Goal: Task Accomplishment & Management: Manage account settings

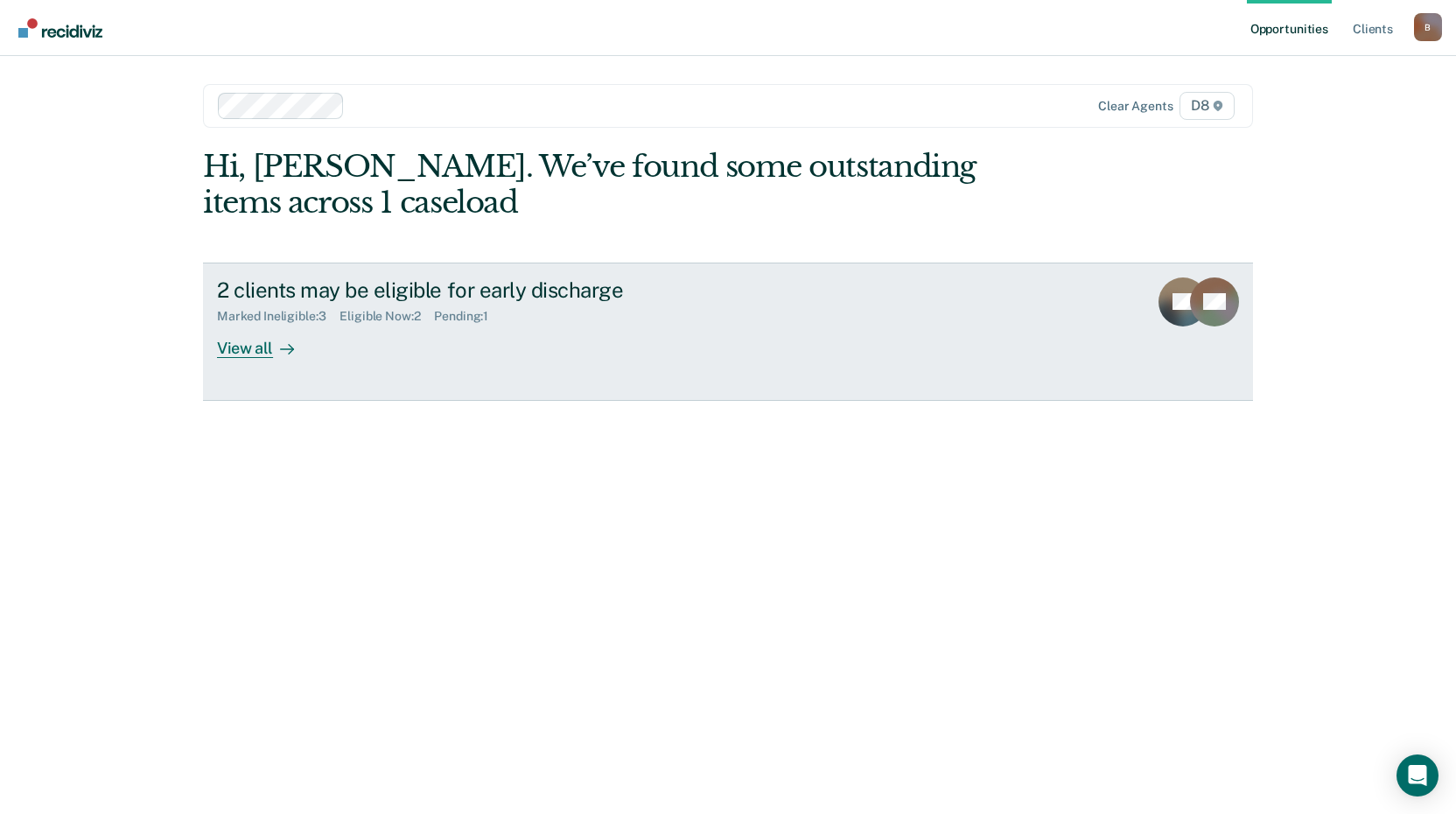
click at [253, 343] on div "View all" at bounding box center [265, 341] width 98 height 34
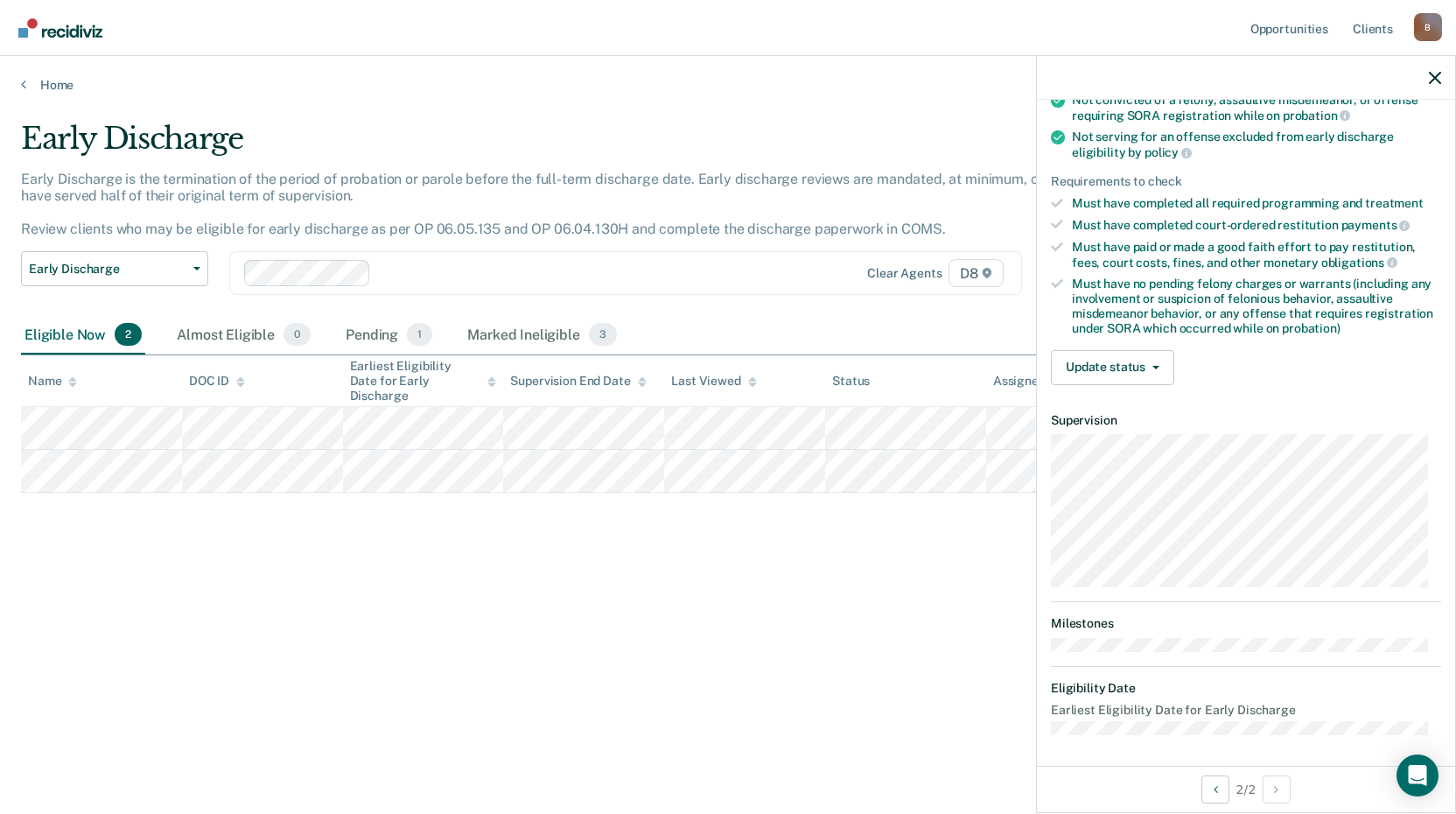
scroll to position [211, 0]
click at [1115, 364] on button "Update status" at bounding box center [1112, 366] width 123 height 35
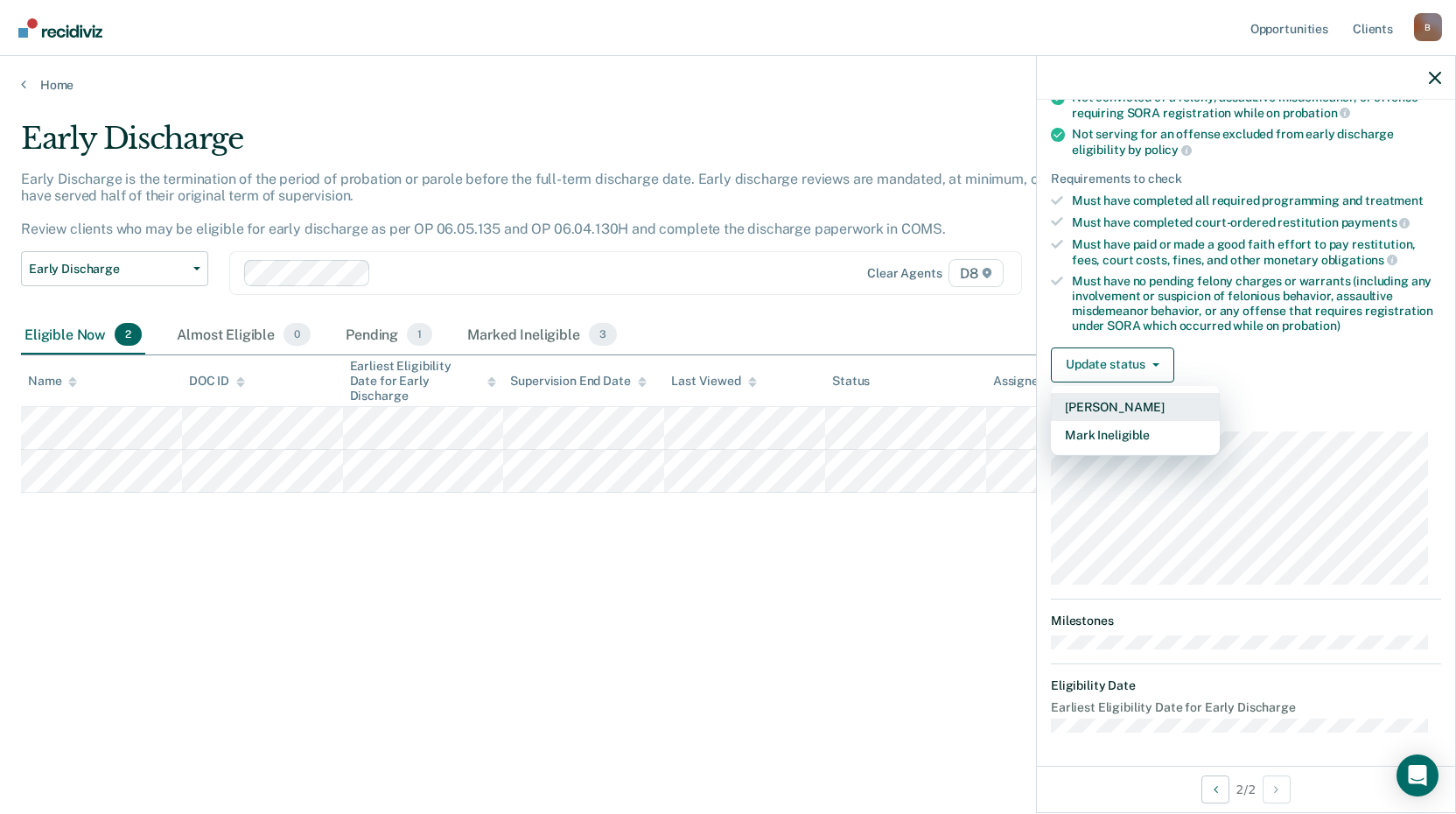
click at [1113, 410] on button "[PERSON_NAME]" at bounding box center [1135, 407] width 168 height 28
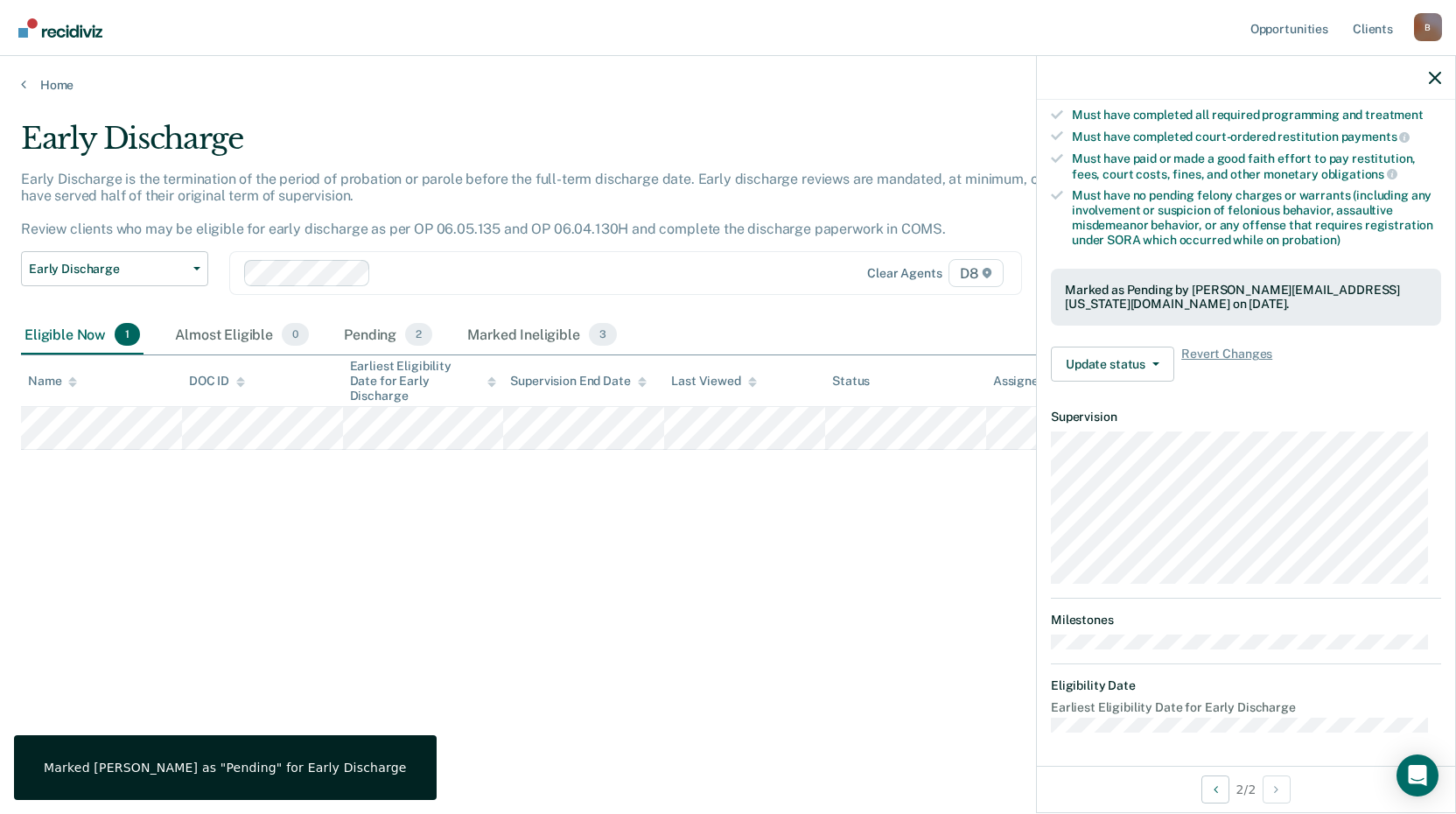
scroll to position [212, 0]
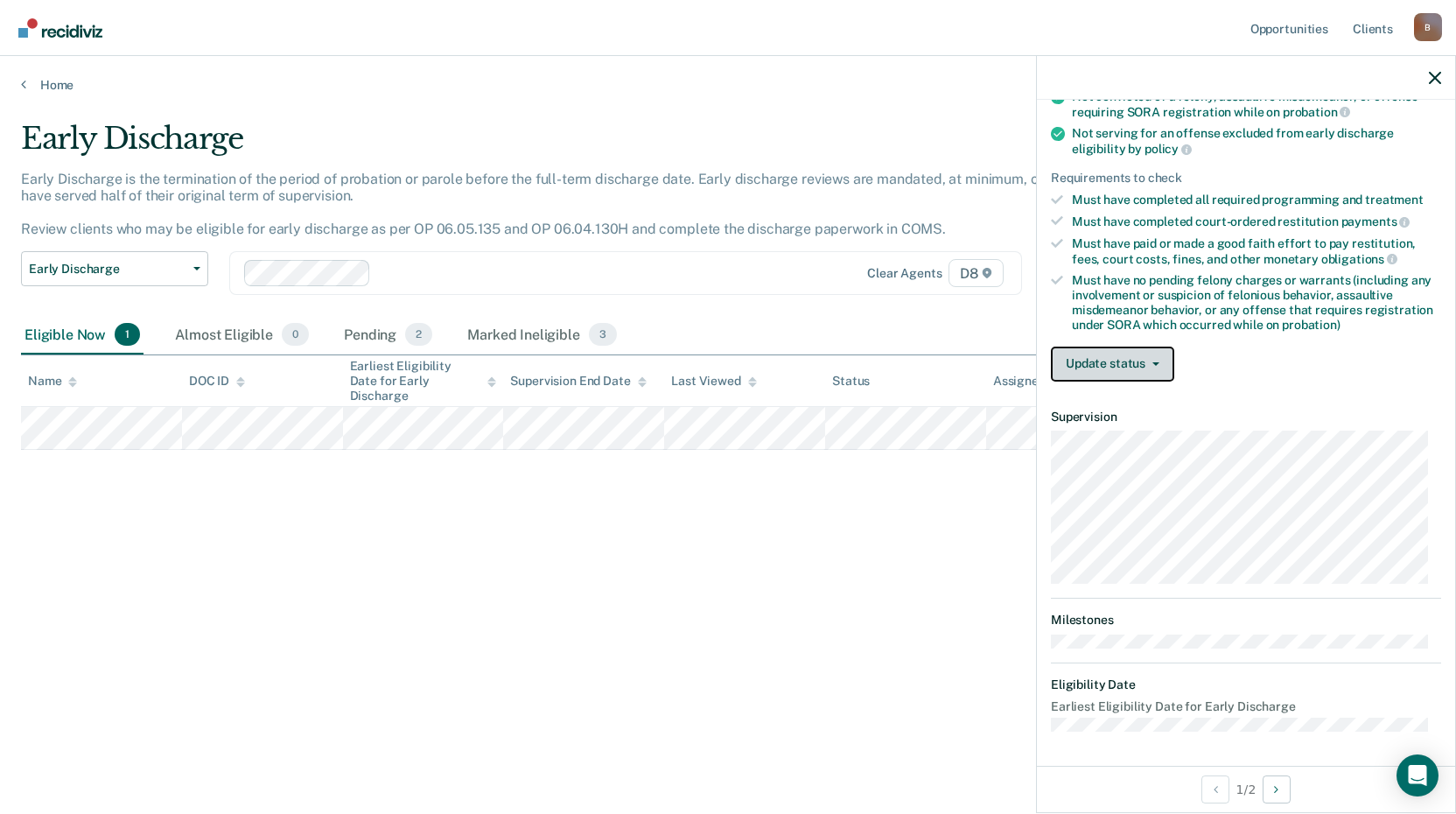
click at [1125, 361] on button "Update status" at bounding box center [1112, 365] width 123 height 35
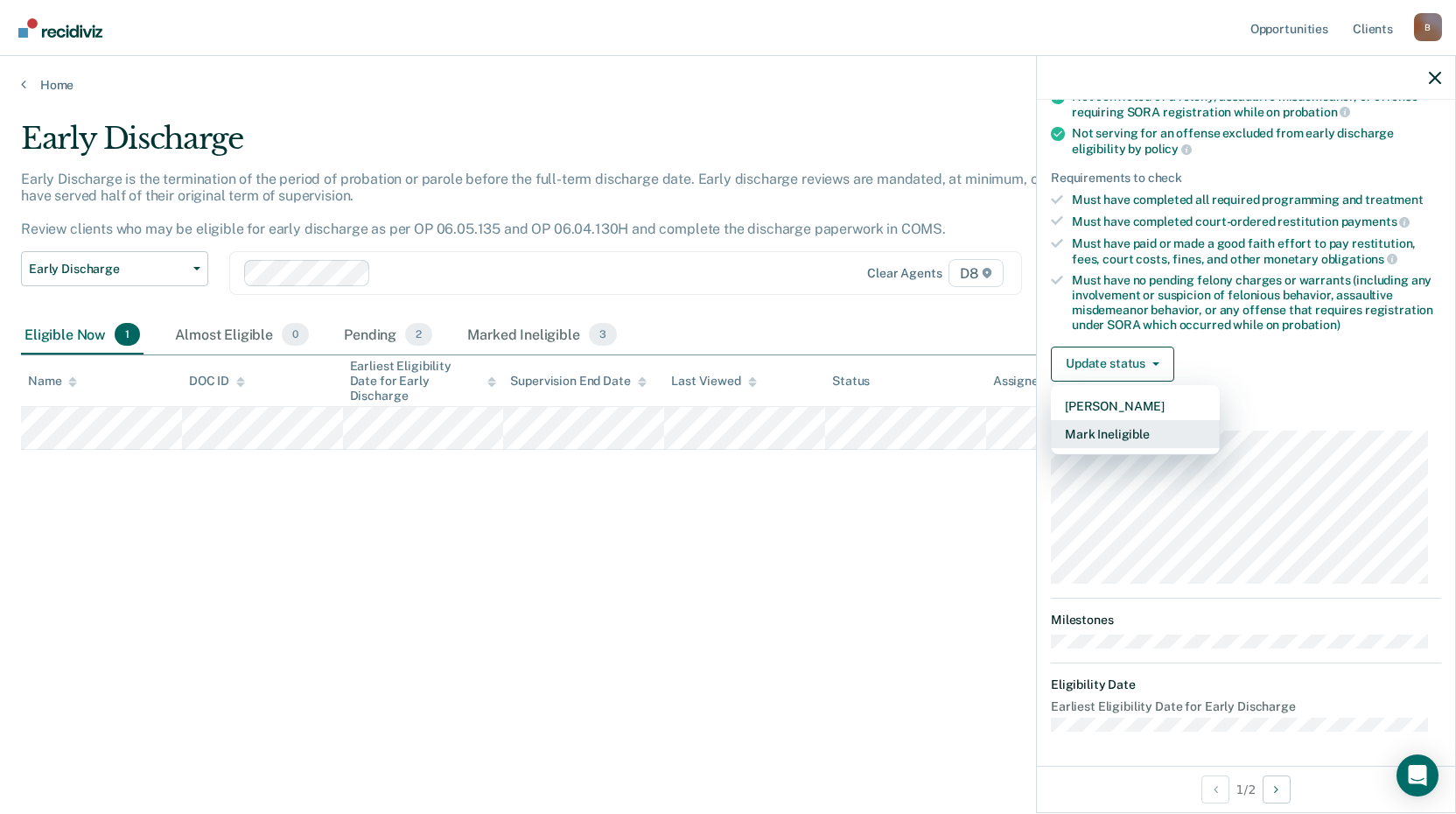
click at [1113, 441] on button "Mark Ineligible" at bounding box center [1135, 434] width 168 height 28
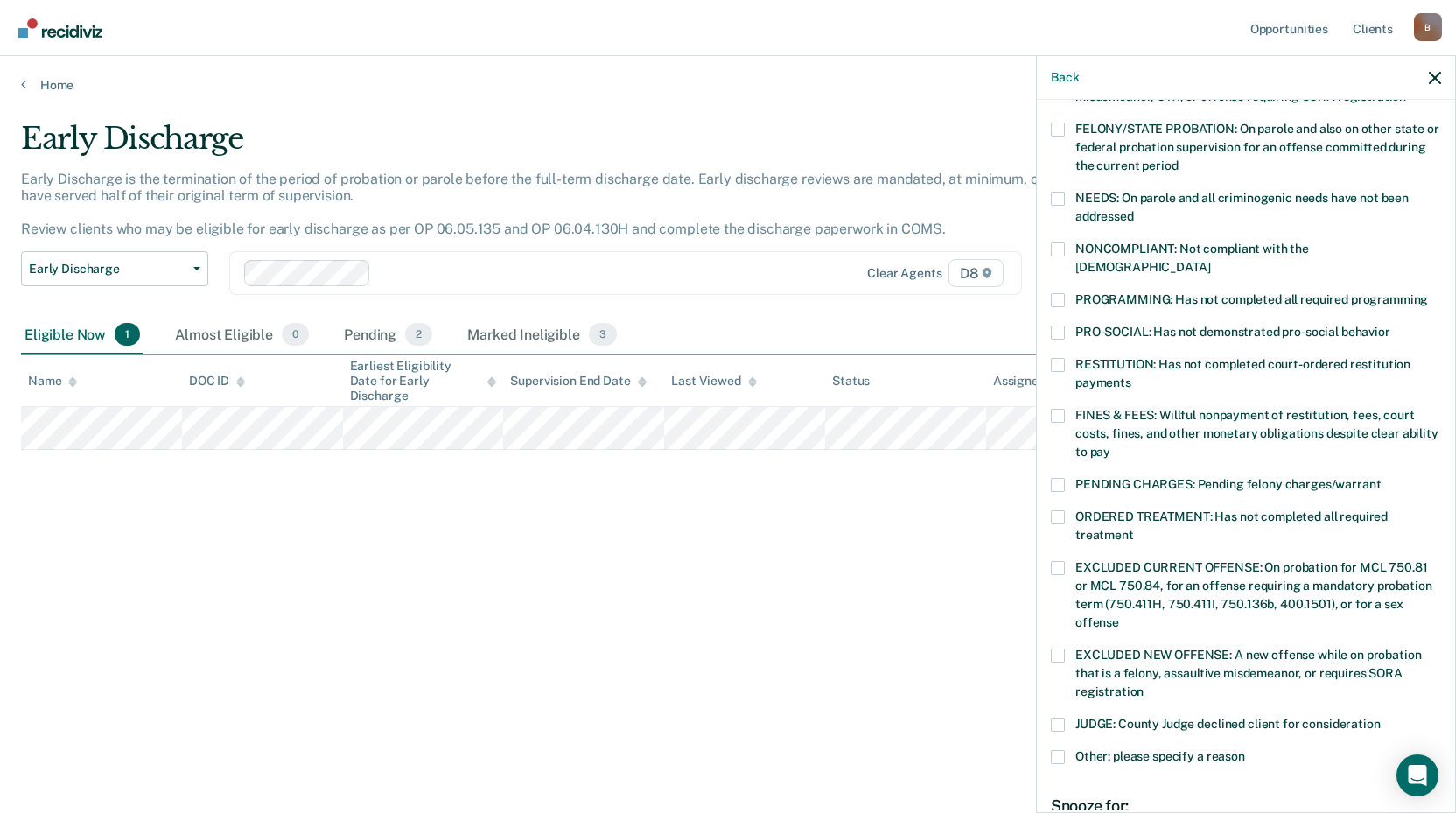
click at [1054, 249] on span at bounding box center [1058, 249] width 14 height 14
click at [1210, 261] on input "NONCOMPLIANT: Not compliant with the [DEMOGRAPHIC_DATA]" at bounding box center [1210, 261] width 0 height 0
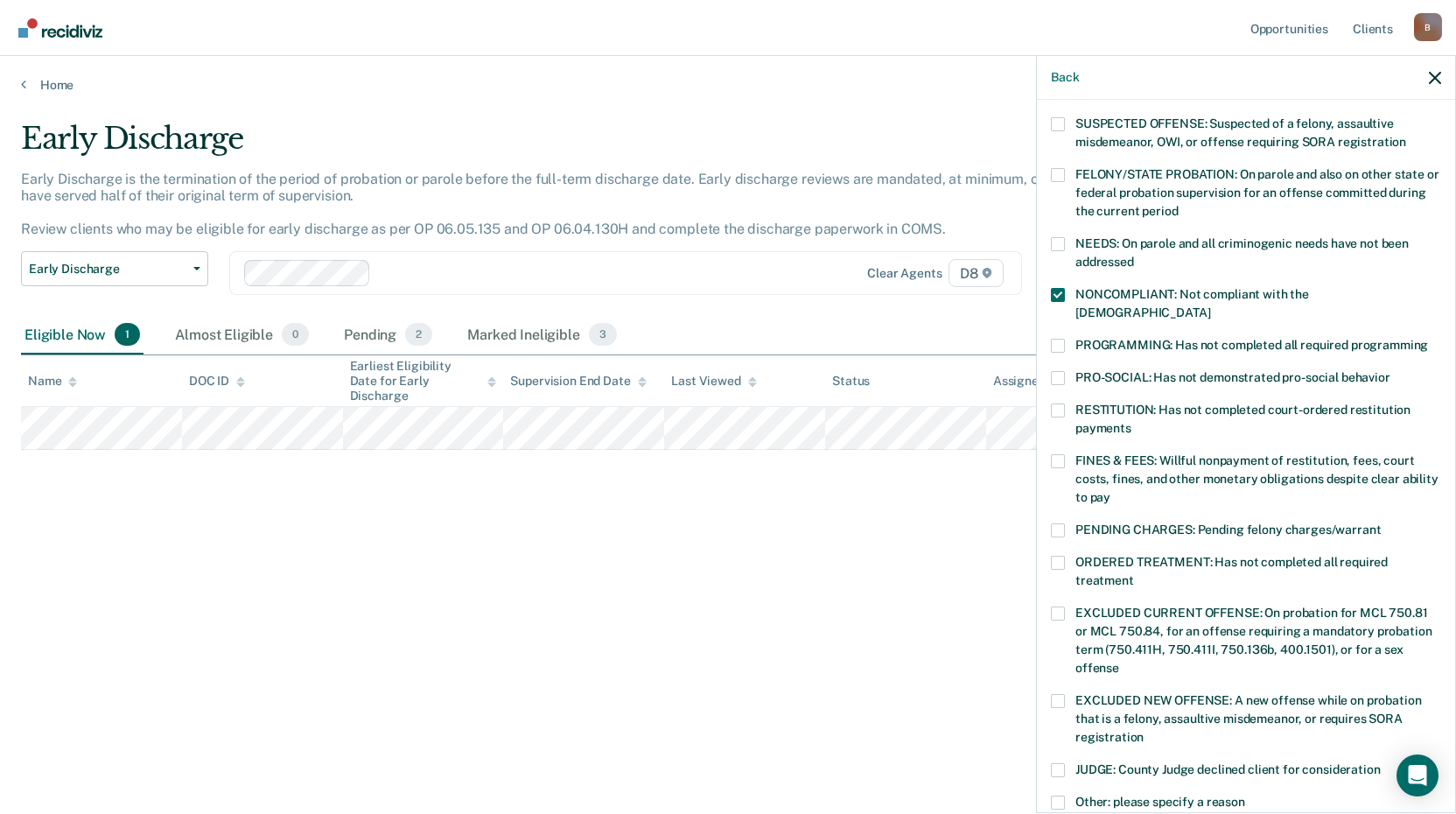
scroll to position [300, 0]
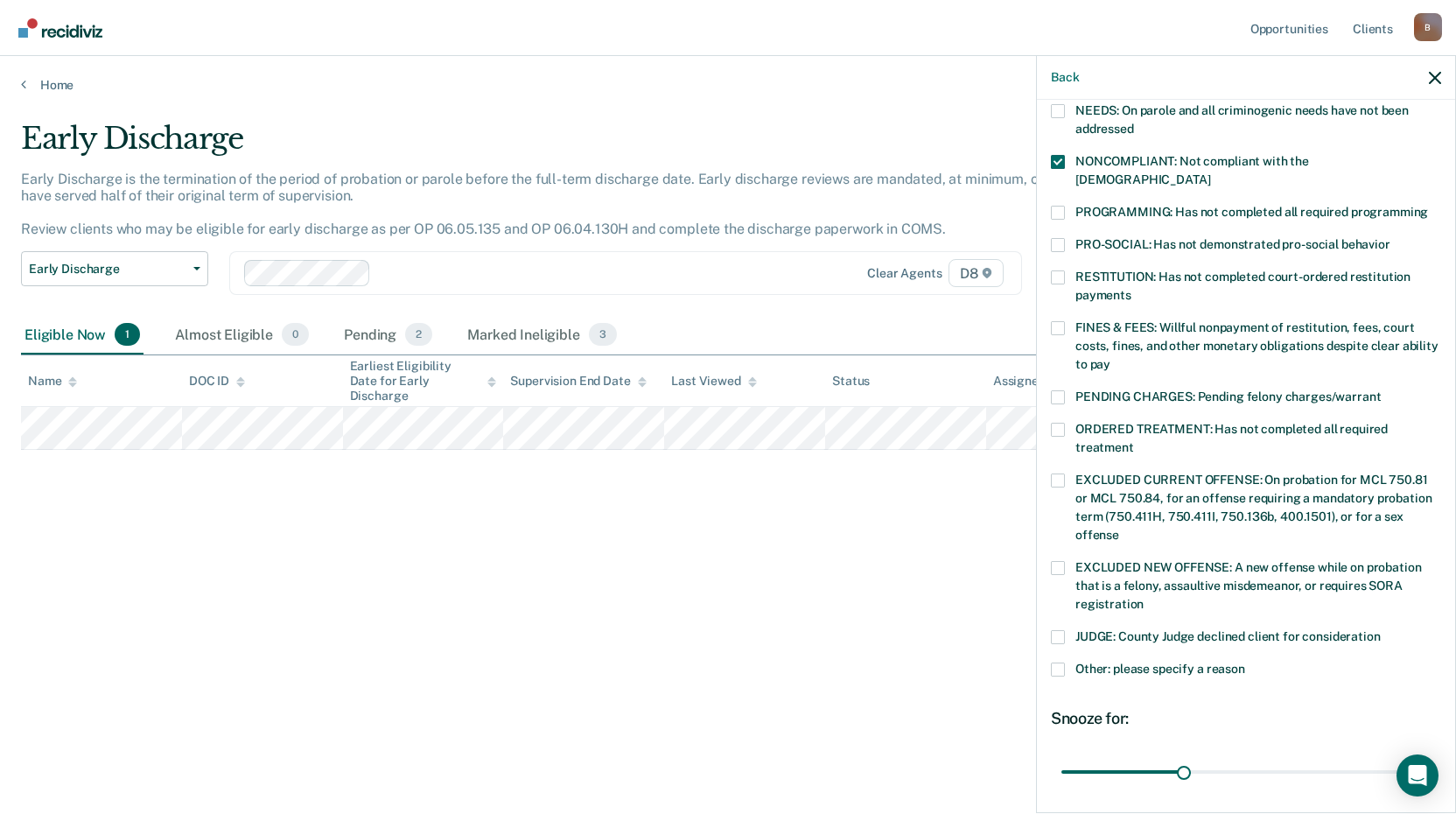
click at [1058, 662] on span at bounding box center [1058, 669] width 14 height 14
click at [1245, 662] on input "Other: please specify a reason" at bounding box center [1245, 662] width 0 height 0
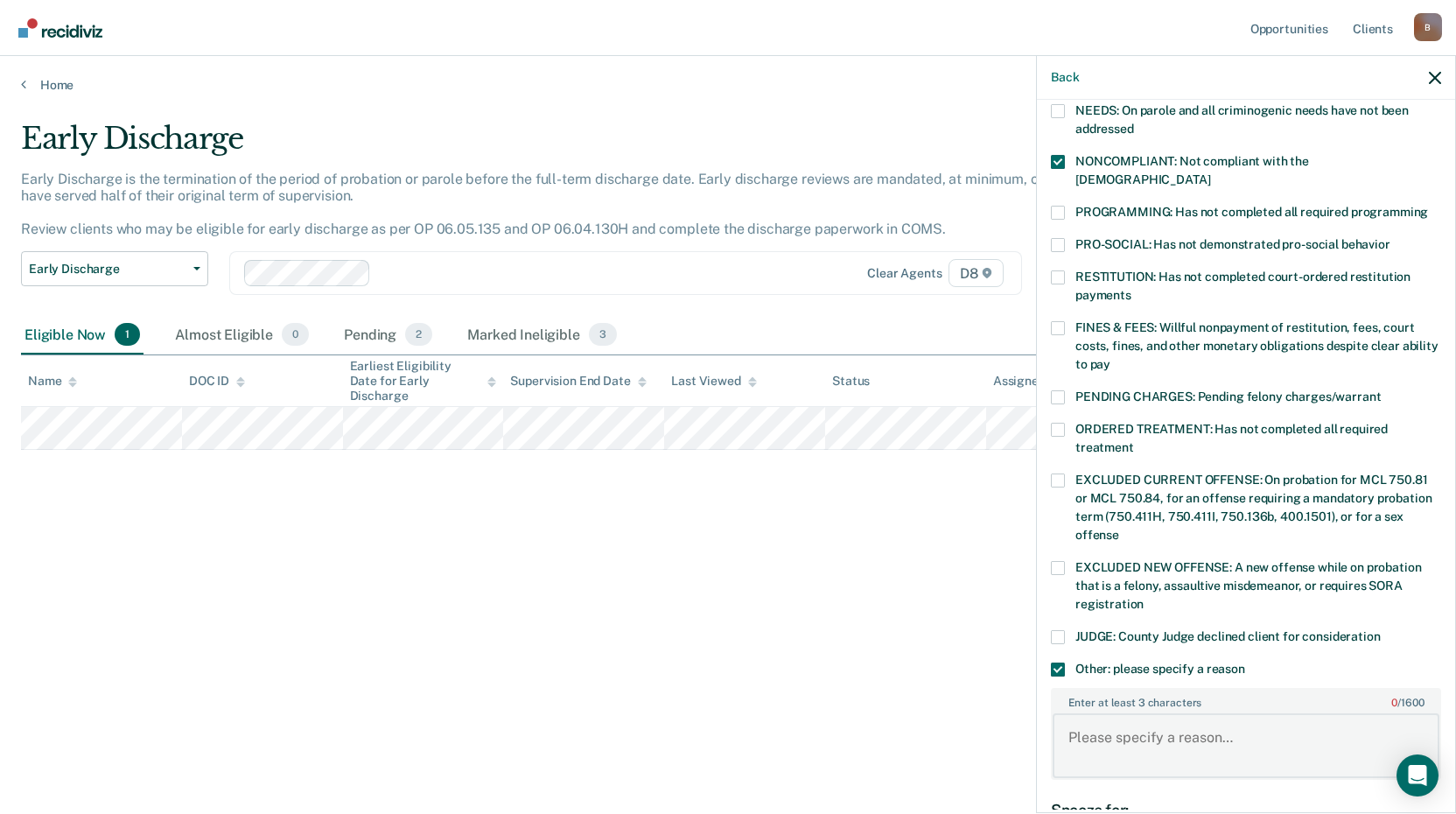
click at [1125, 719] on textarea "Enter at least 3 characters 0 / 1600" at bounding box center [1245, 746] width 387 height 65
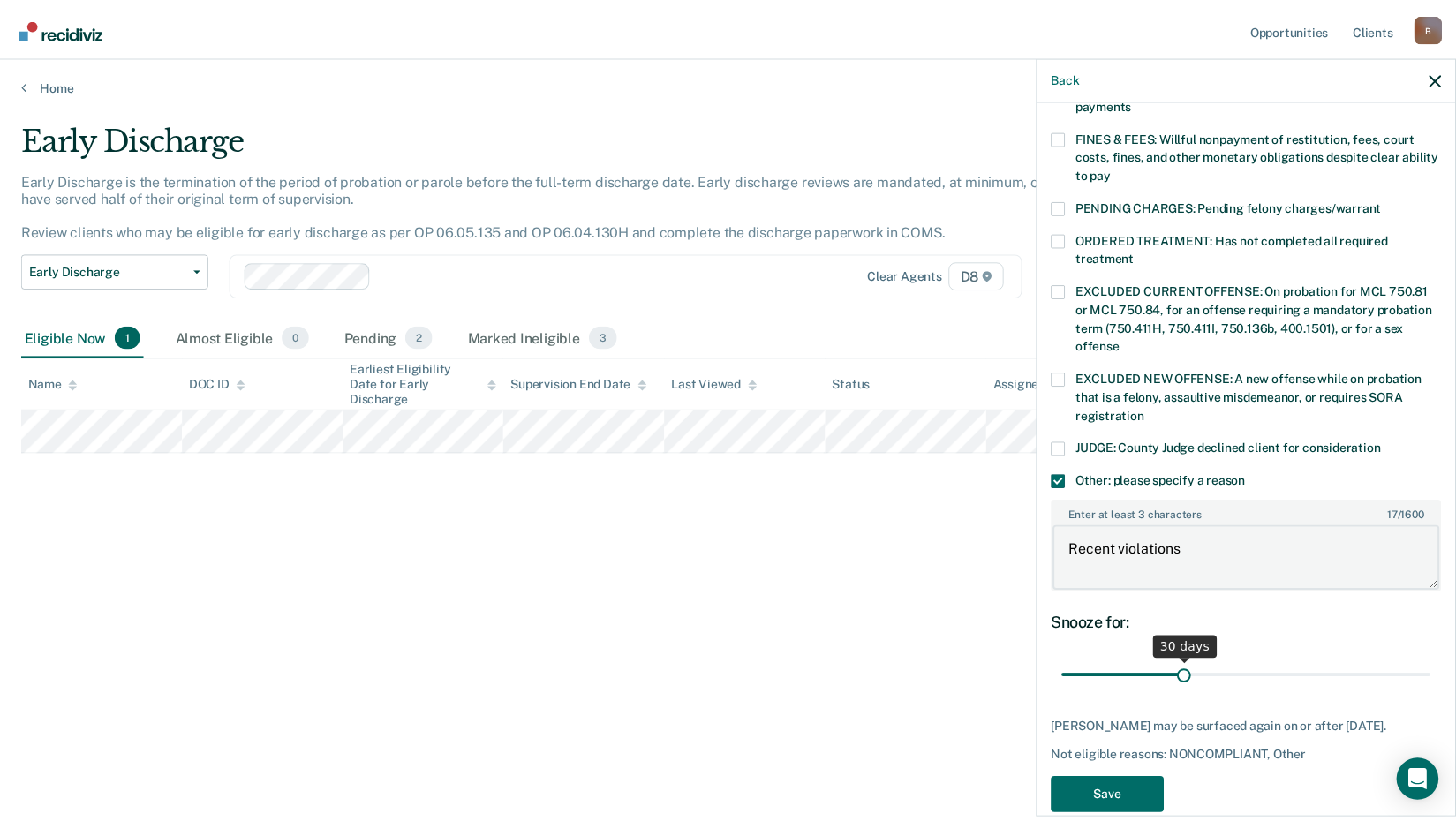
scroll to position [521, 0]
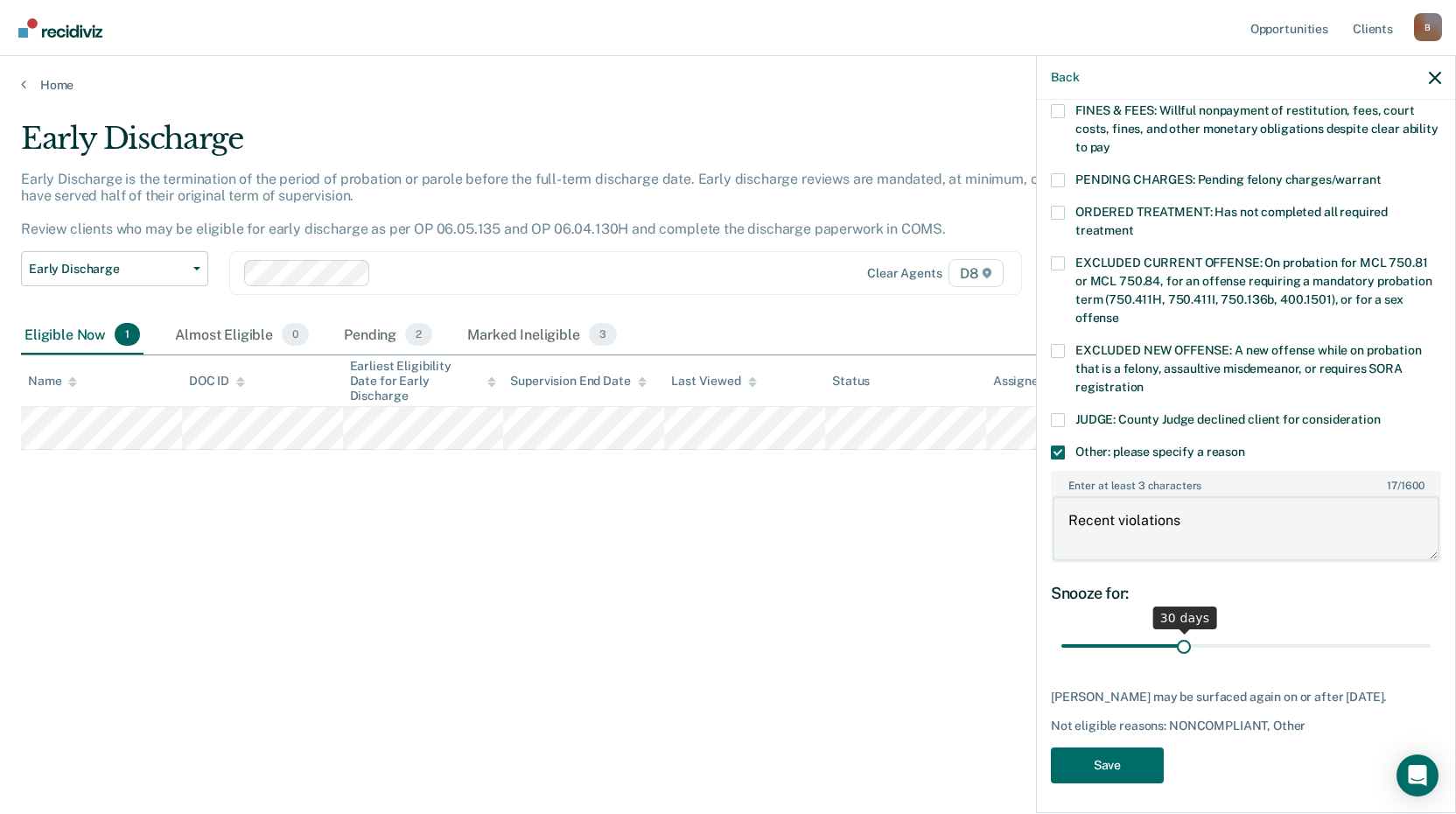
type textarea "Recent violations"
drag, startPoint x: 1179, startPoint y: 628, endPoint x: 1296, endPoint y: 629, distance: 117.0
type input "60"
click at [1296, 631] on input "range" at bounding box center [1245, 645] width 369 height 31
click at [1116, 760] on button "Save" at bounding box center [1107, 765] width 113 height 35
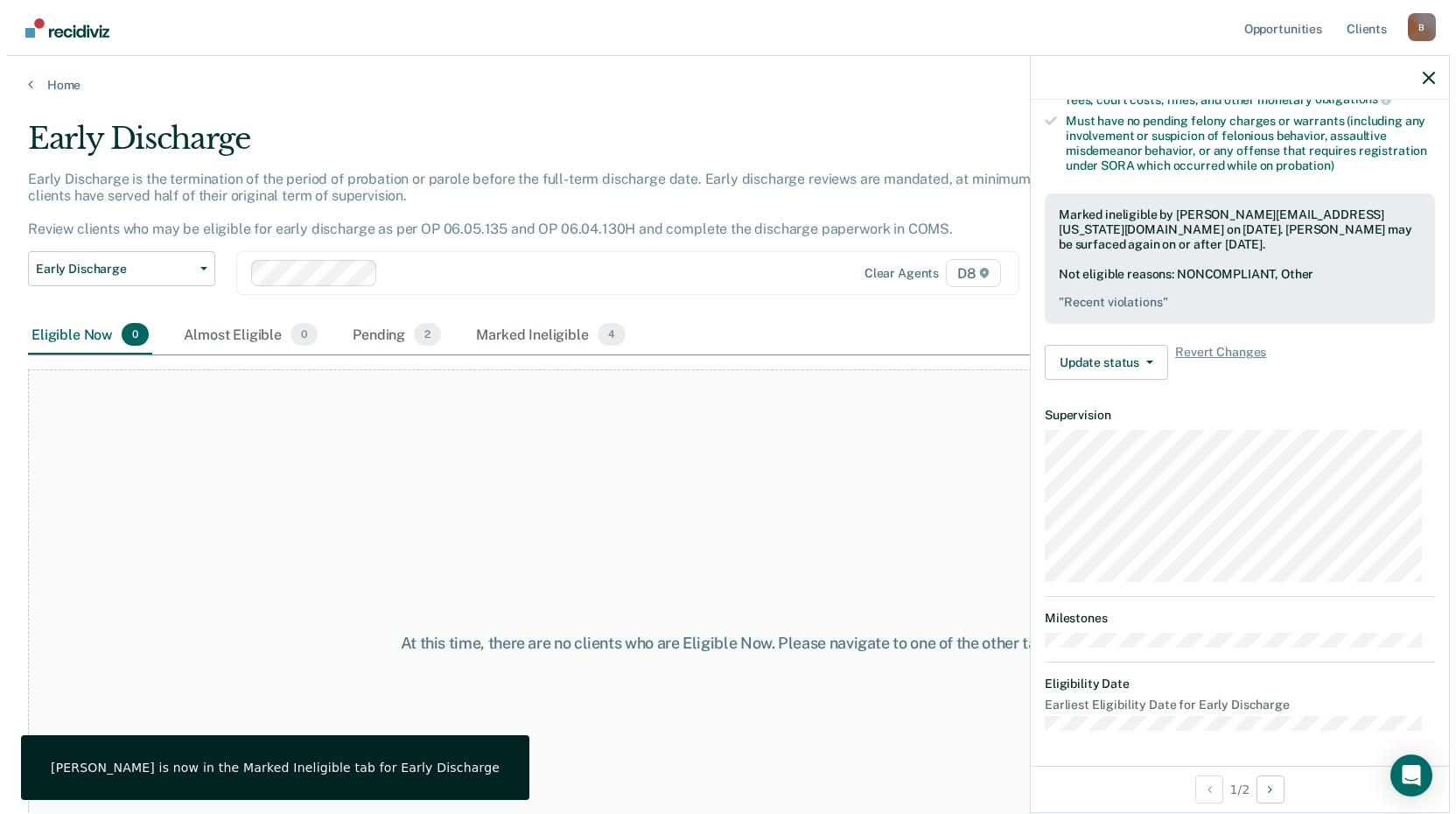
scroll to position [370, 0]
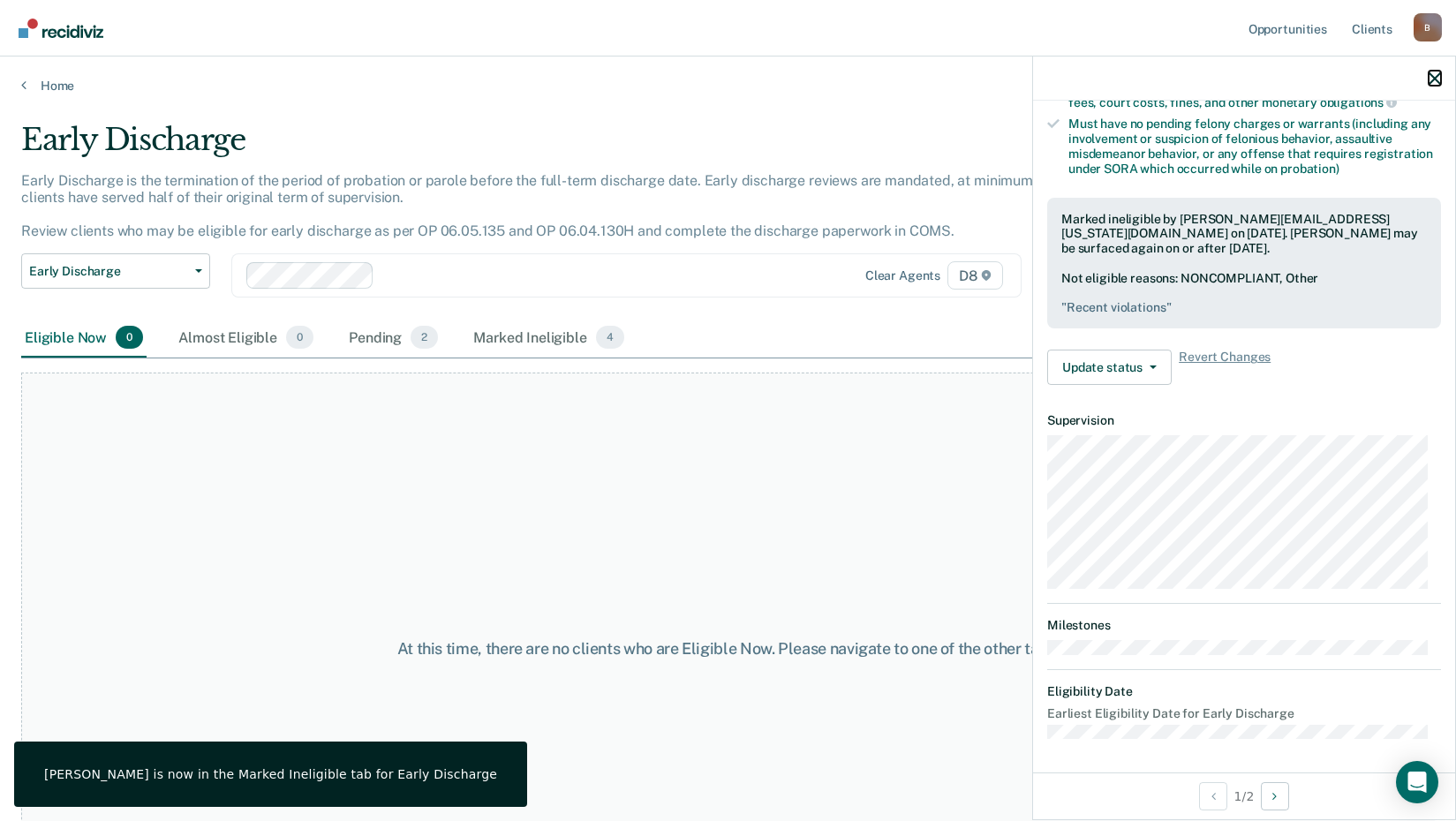
click at [1439, 77] on icon "button" at bounding box center [1435, 79] width 12 height 12
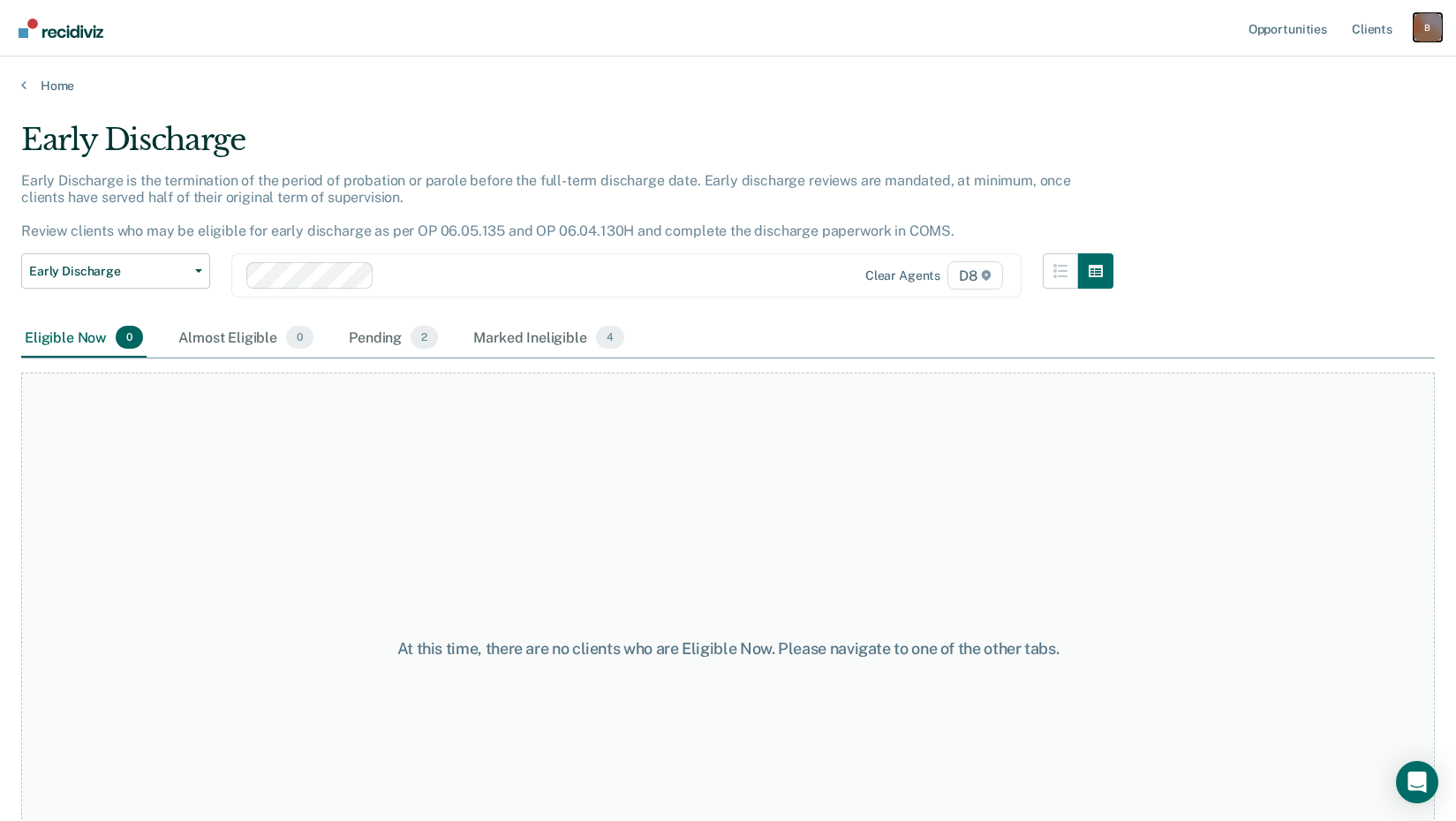
click at [1427, 25] on div "B" at bounding box center [1428, 27] width 28 height 28
click at [53, 82] on link "Home" at bounding box center [728, 85] width 1414 height 16
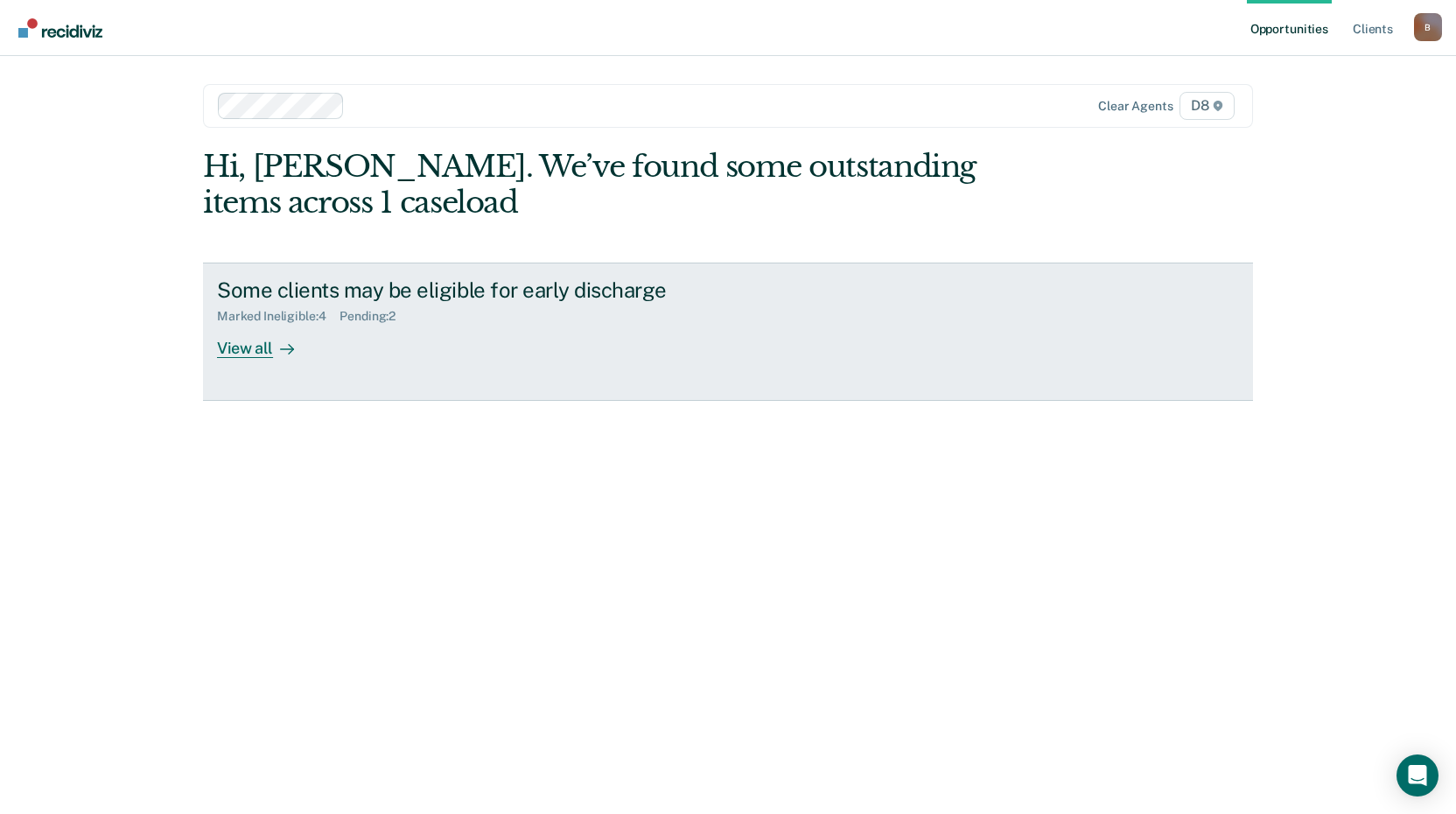
click at [265, 316] on div "Marked Ineligible : 4" at bounding box center [278, 315] width 122 height 15
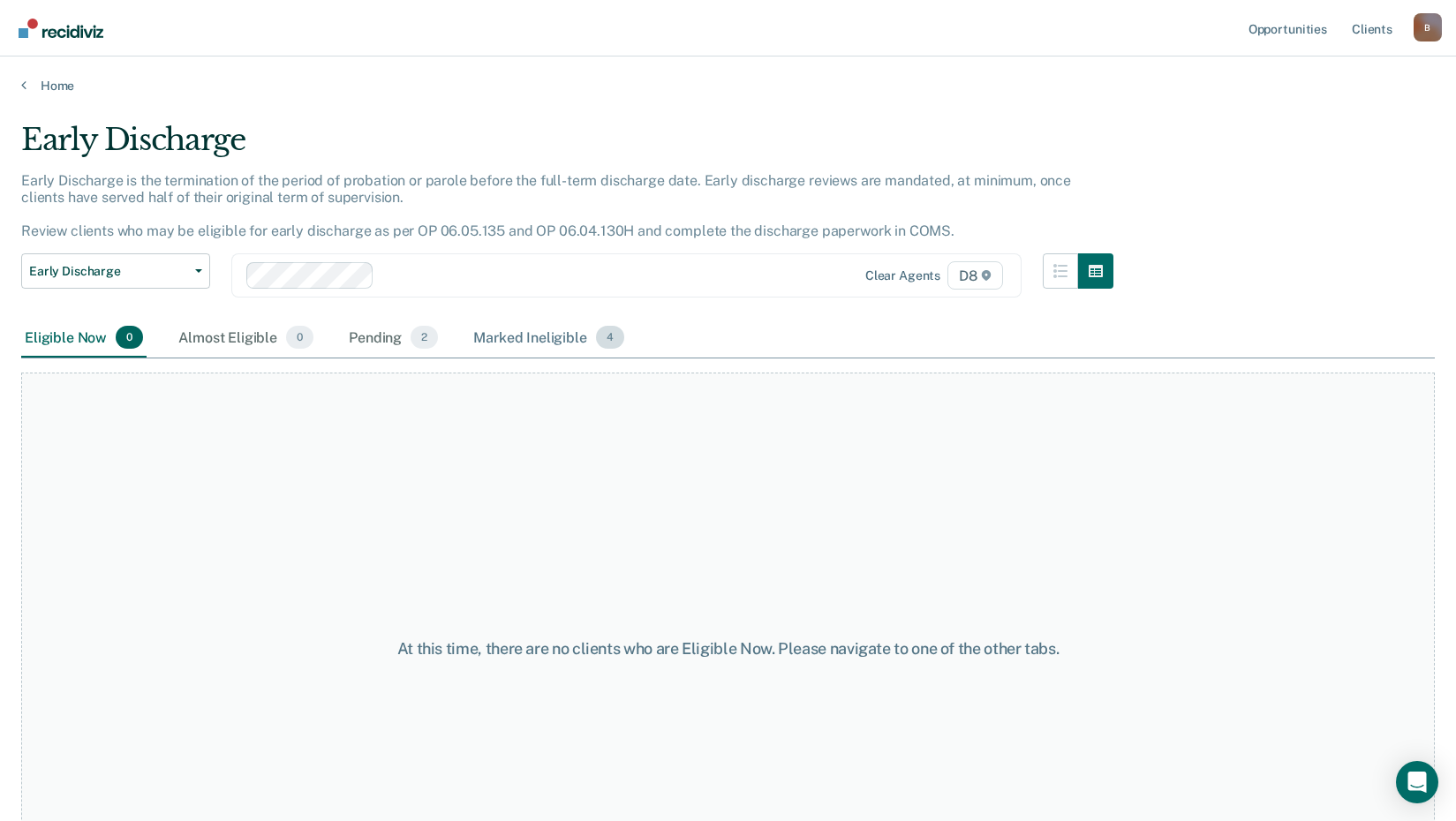
click at [545, 338] on div "Marked Ineligible 4" at bounding box center [548, 338] width 158 height 39
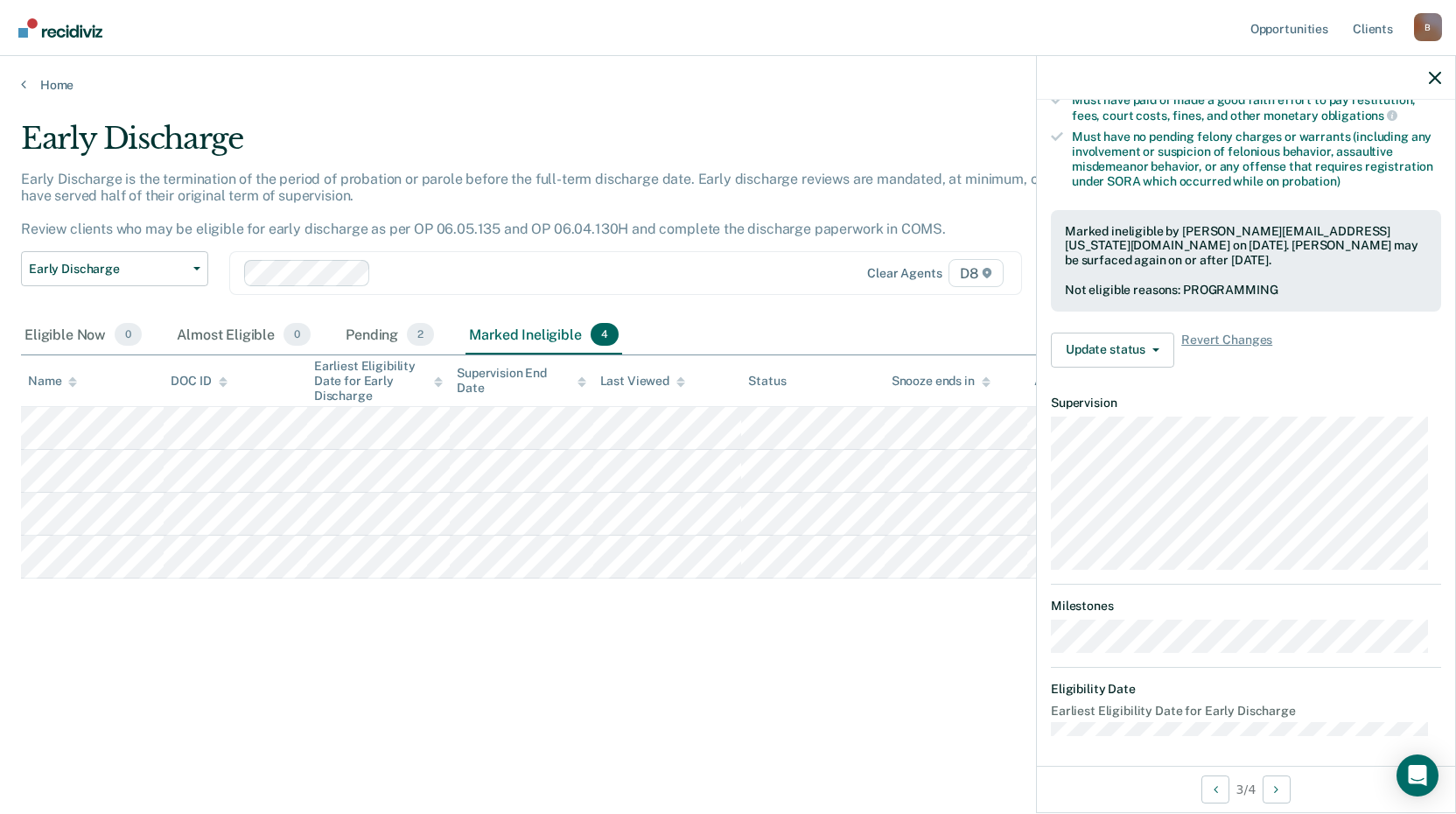
scroll to position [359, 0]
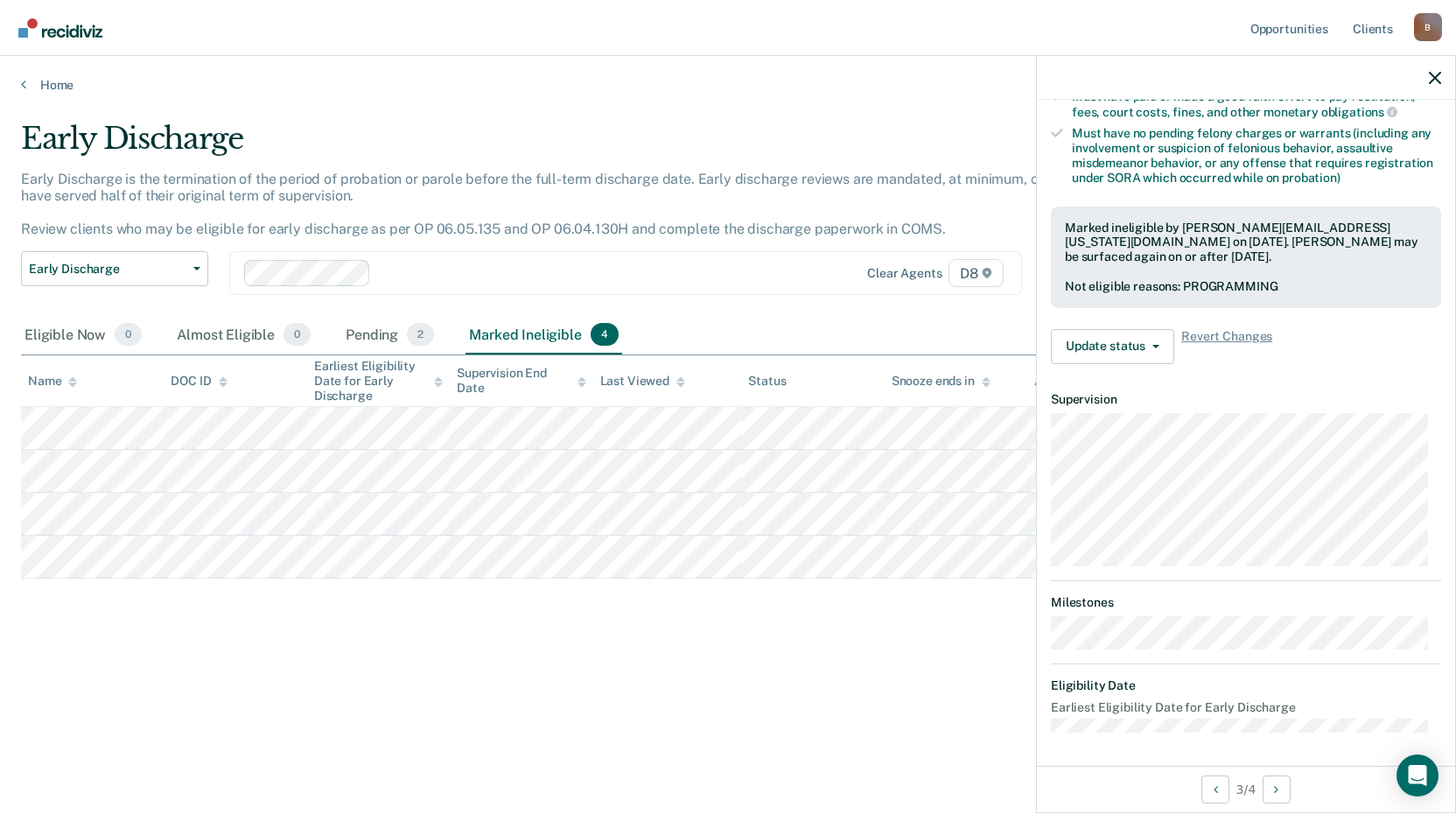
click at [185, 613] on div "Early Discharge Early Discharge is the termination of the period of probation o…" at bounding box center [727, 402] width 1414 height 562
